Goal: Navigation & Orientation: Find specific page/section

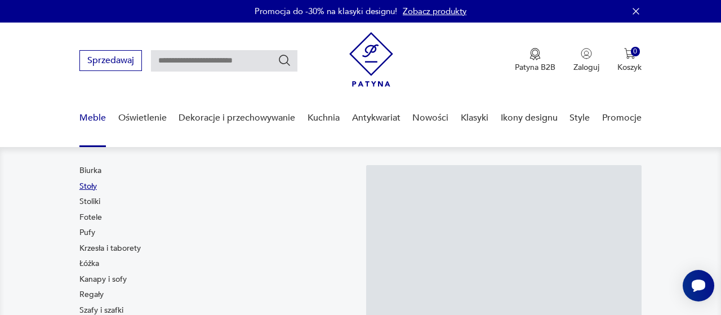
click at [86, 183] on link "Stoły" at bounding box center [87, 186] width 17 height 11
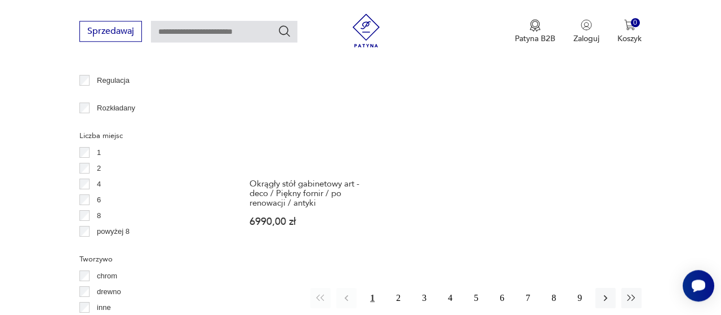
scroll to position [1594, 0]
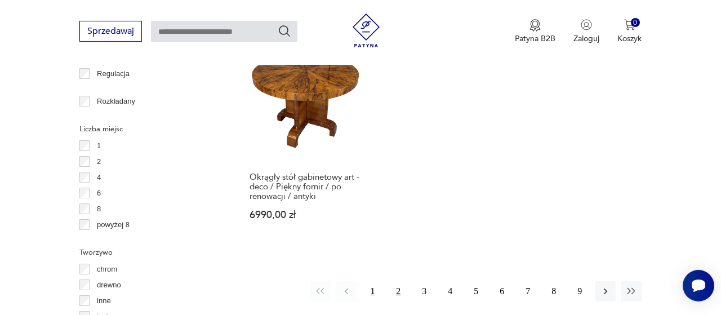
click at [401, 281] on button "2" at bounding box center [398, 291] width 20 height 20
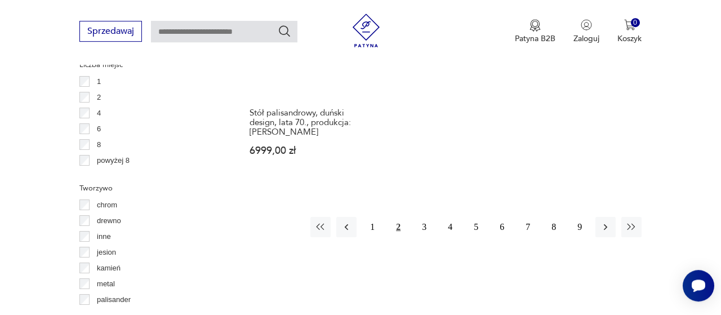
scroll to position [1652, 0]
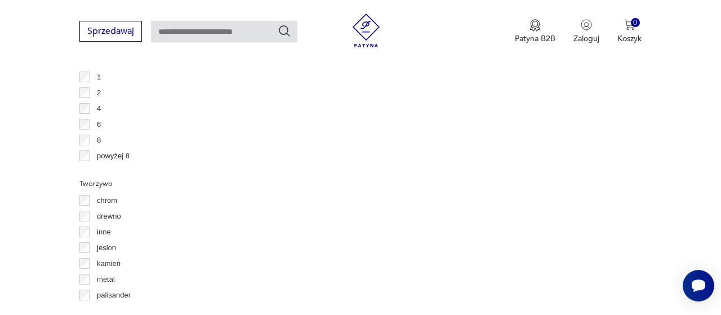
scroll to position [1660, 0]
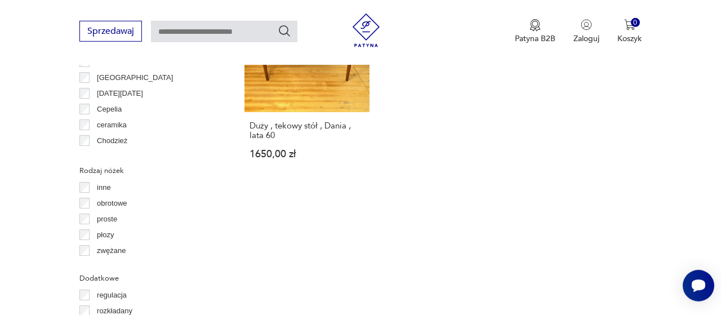
scroll to position [1223, 0]
